Goal: Task Accomplishment & Management: Manage account settings

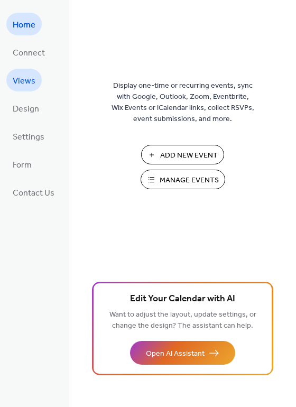
click at [20, 78] on span "Views" at bounding box center [24, 81] width 23 height 16
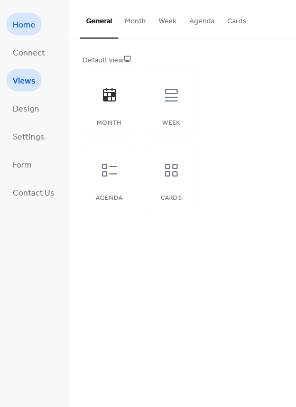
click at [24, 26] on span "Home" at bounding box center [24, 25] width 23 height 16
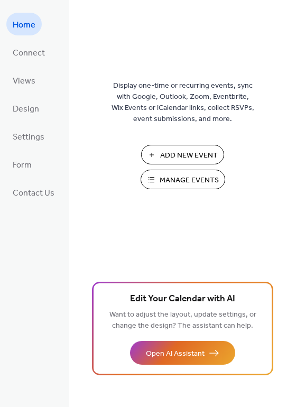
click at [185, 182] on span "Manage Events" at bounding box center [189, 180] width 59 height 11
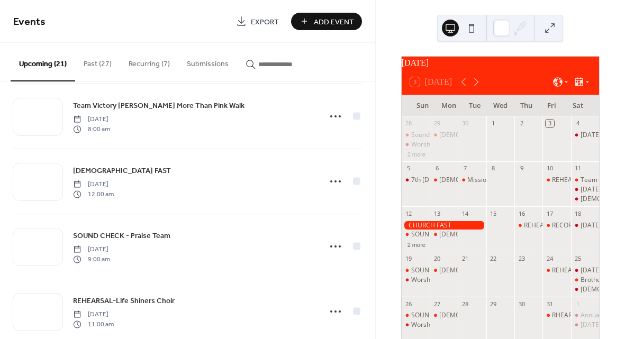
scroll to position [222, 0]
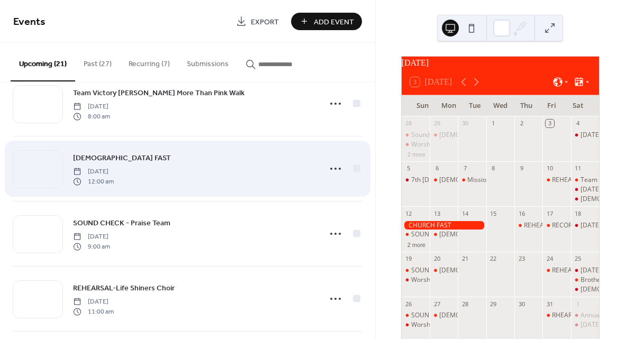
click at [184, 171] on div "[DEMOGRAPHIC_DATA] FAST [DATE] 12:00 am" at bounding box center [193, 169] width 241 height 34
click at [101, 155] on span "CHURCH FAST" at bounding box center [122, 158] width 98 height 11
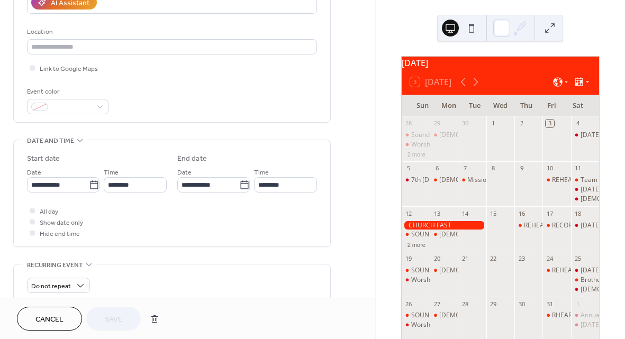
scroll to position [207, 0]
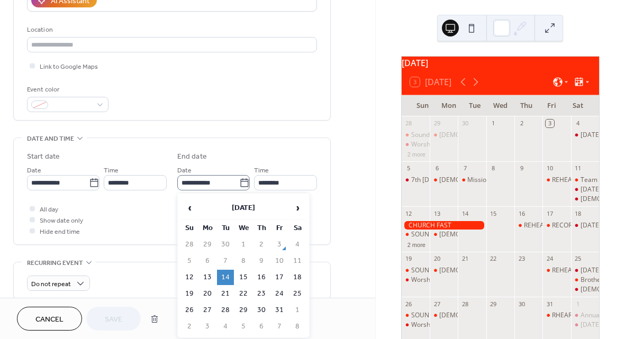
click at [239, 182] on icon at bounding box center [244, 183] width 11 height 11
click at [237, 182] on input "**********" at bounding box center [208, 182] width 62 height 15
click at [245, 277] on td "15" at bounding box center [243, 277] width 17 height 15
type input "**********"
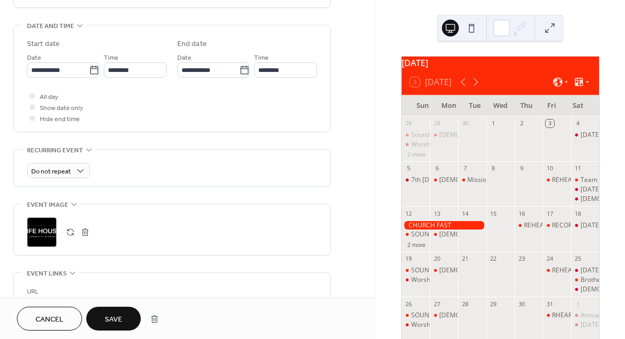
scroll to position [335, 0]
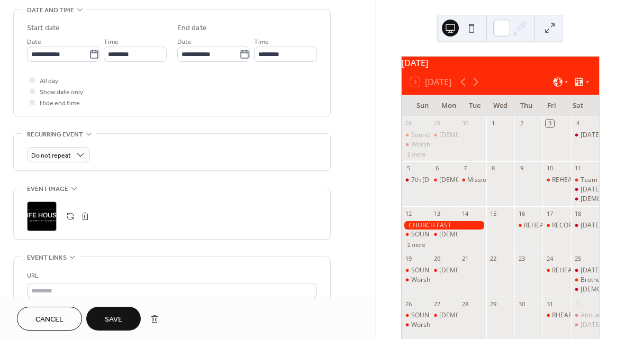
click at [116, 319] on span "Save" at bounding box center [113, 319] width 17 height 11
